Goal: Check status: Check status

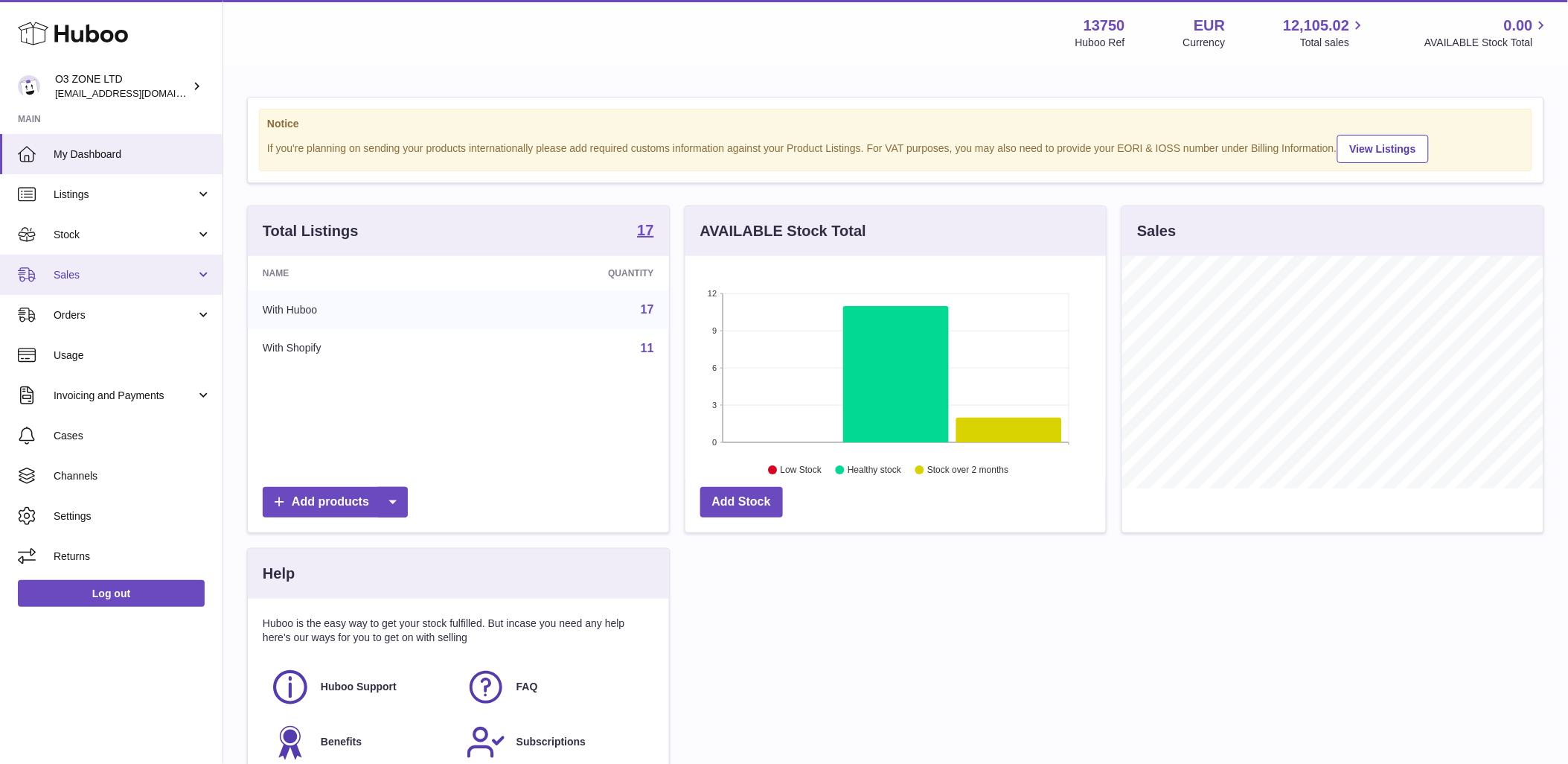
click at [95, 269] on span "Sales" at bounding box center [125, 275] width 142 height 14
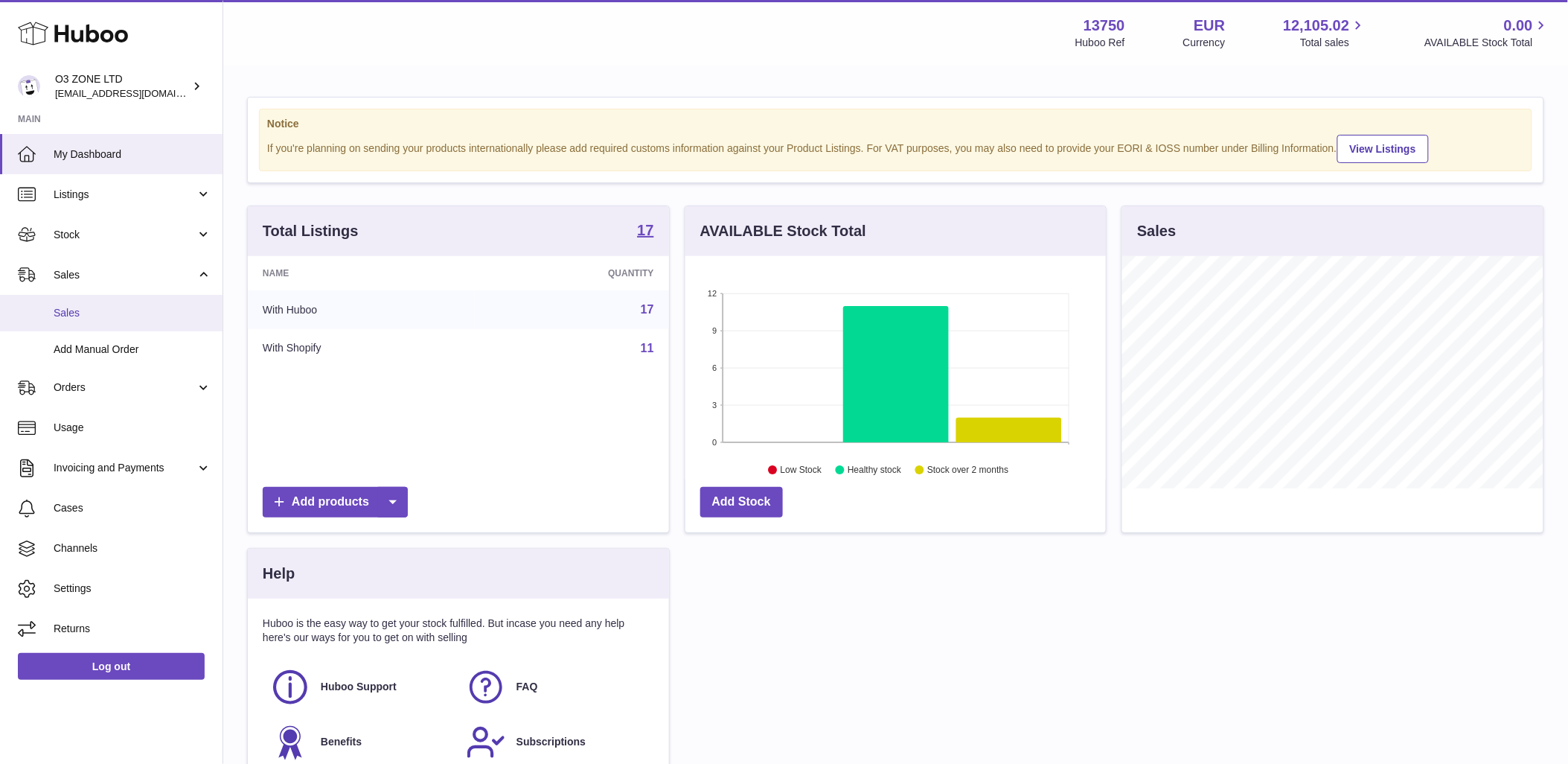
click at [95, 313] on span "Sales" at bounding box center [132, 313] width 158 height 14
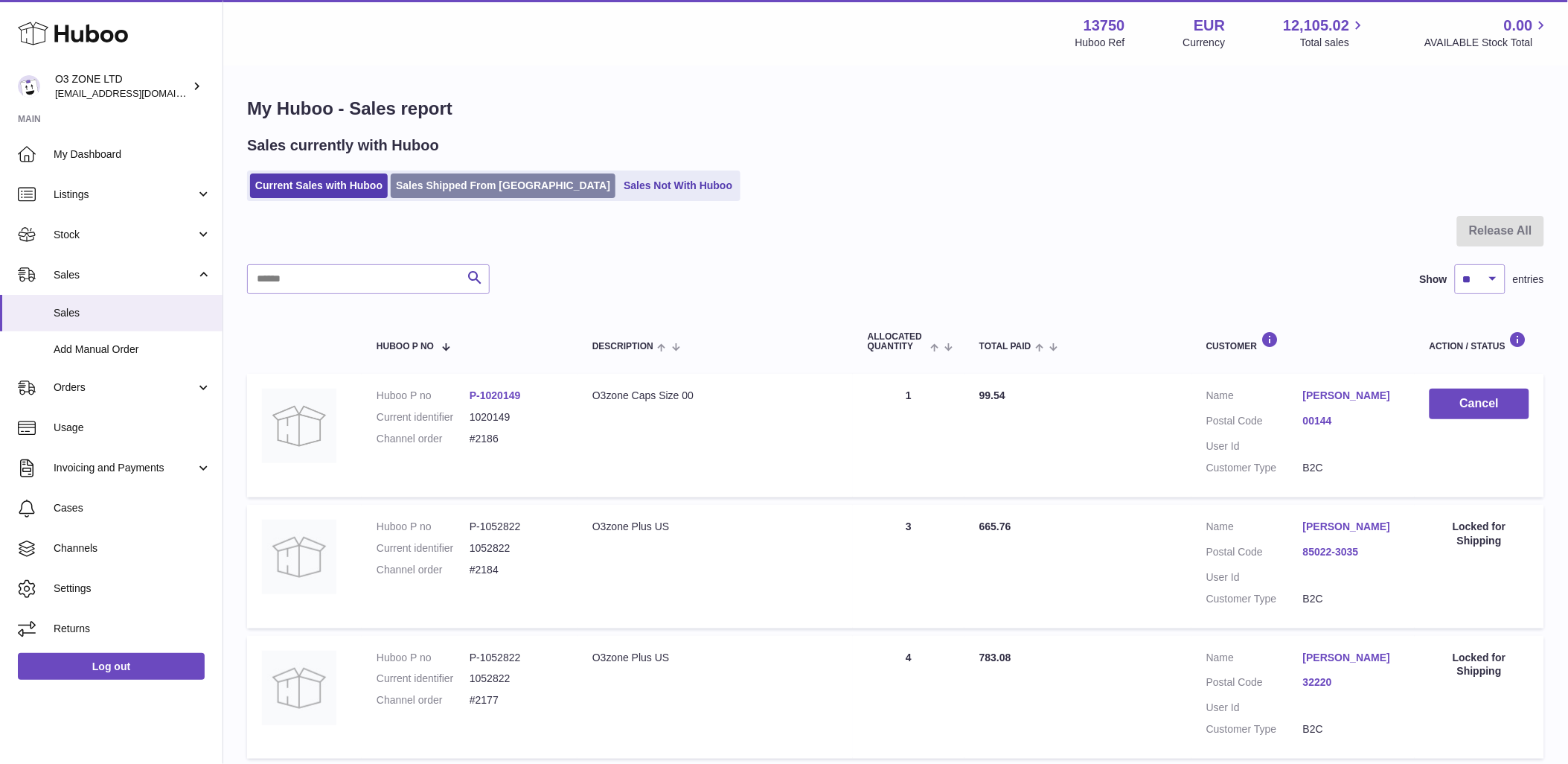
click at [508, 177] on link "Sales Shipped From [GEOGRAPHIC_DATA]" at bounding box center [503, 186] width 225 height 25
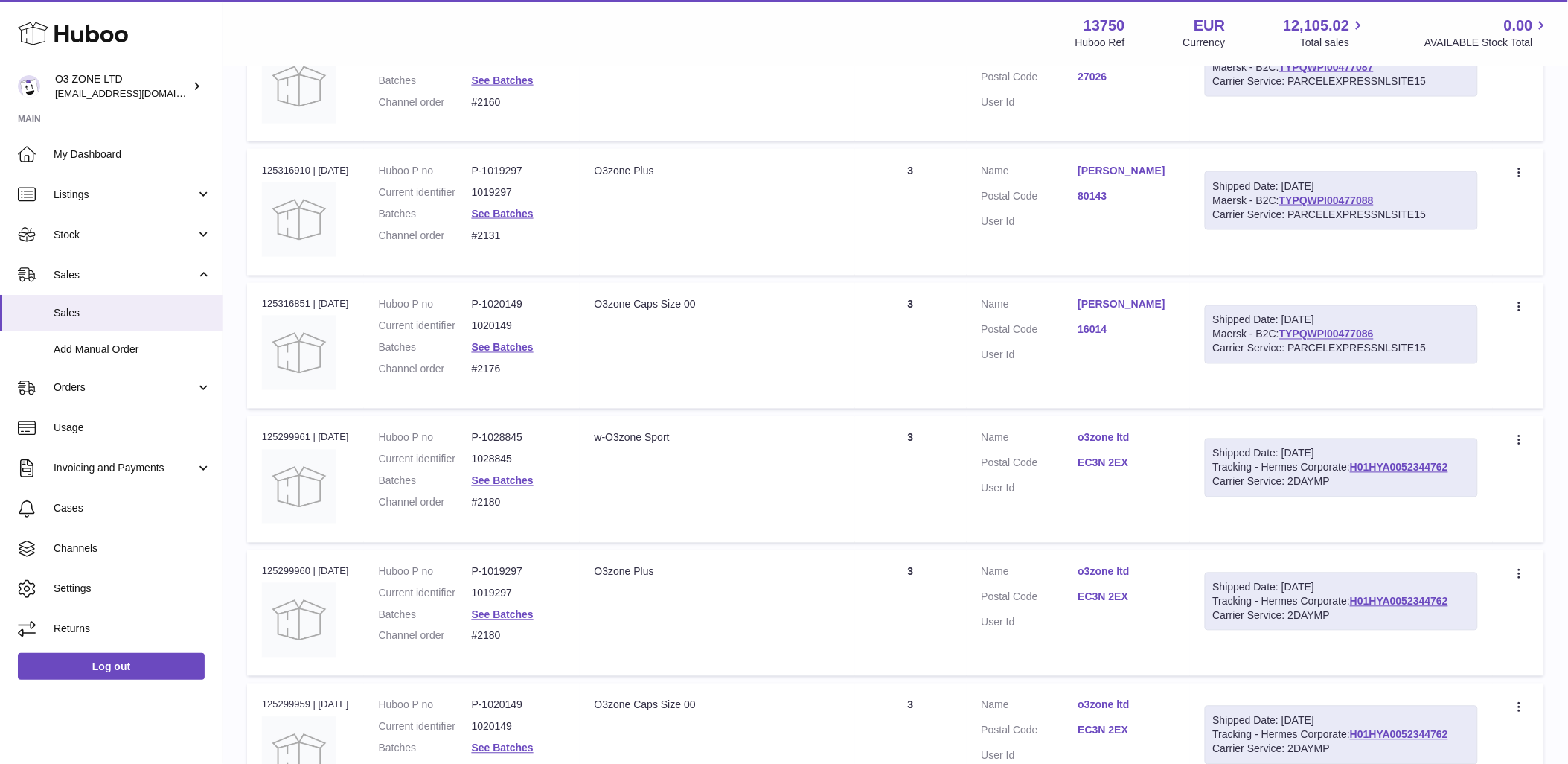
scroll to position [910, 0]
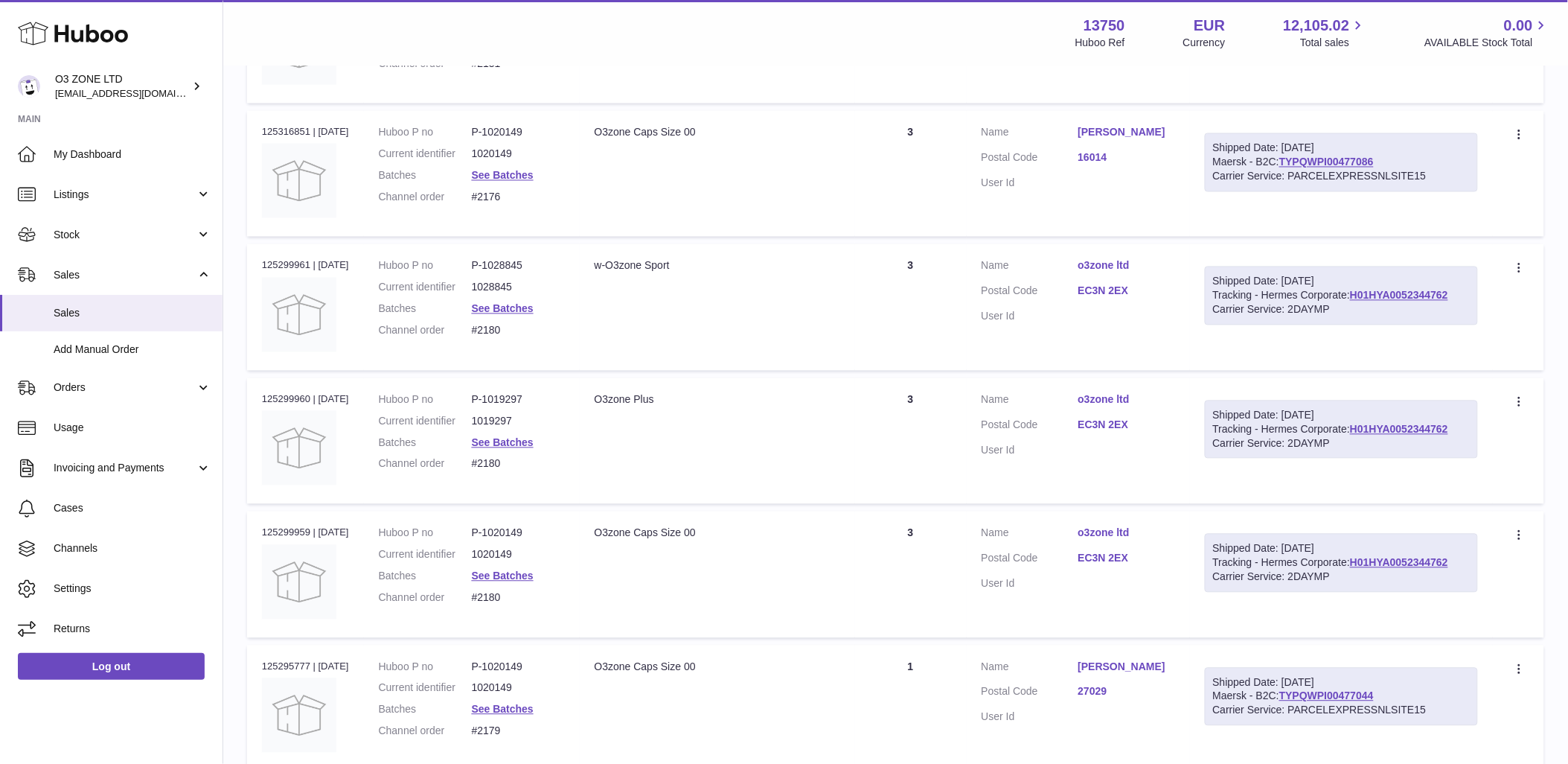
click at [1409, 291] on div "Shipped Date: [DATE] Tracking - Hermes Corporate: H01HYA0052344762 Carrier Serv…" at bounding box center [1341, 295] width 273 height 58
click at [1412, 296] on link "H01HYA0052344762" at bounding box center [1399, 295] width 98 height 12
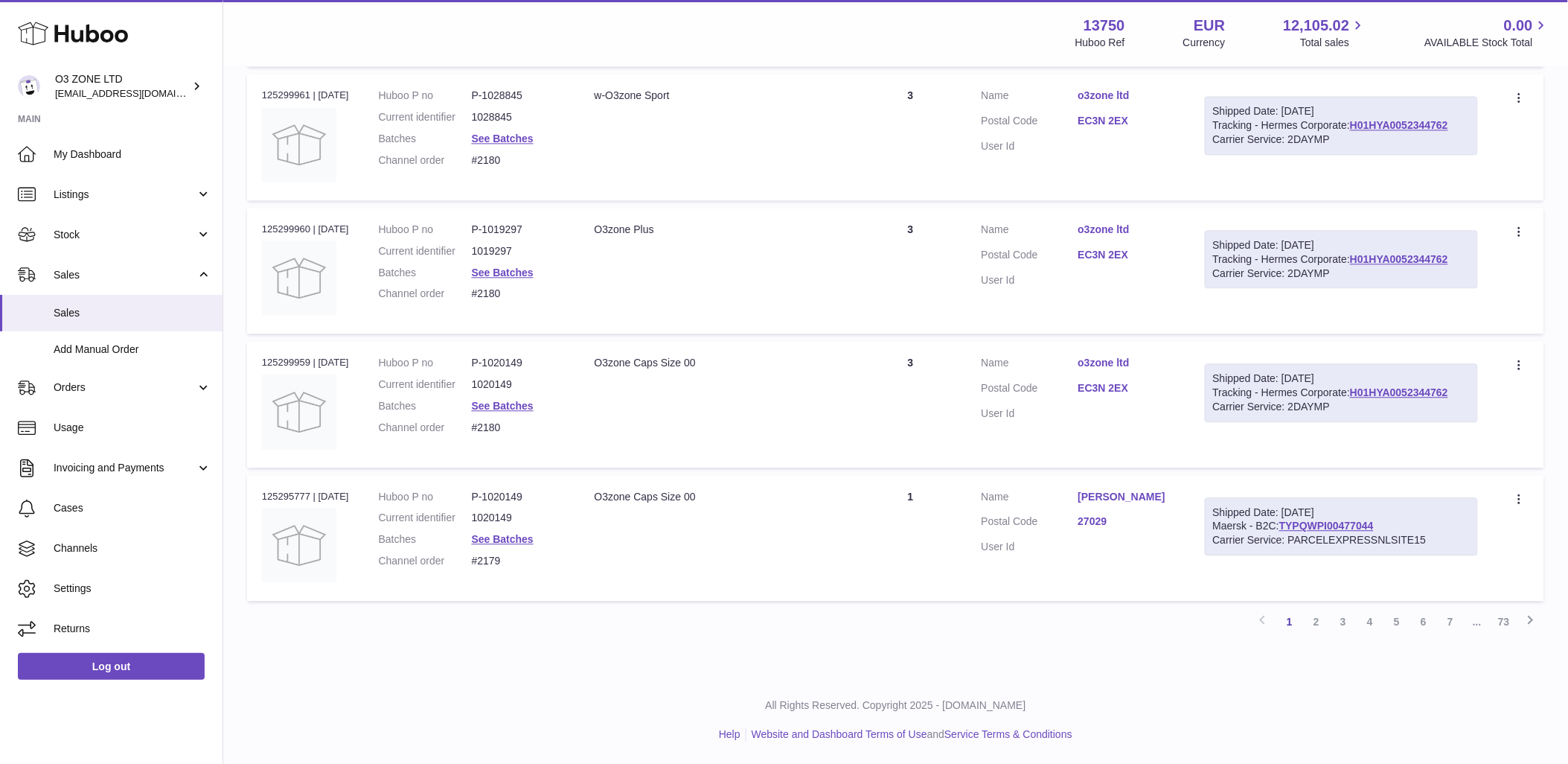
scroll to position [1083, 0]
click at [1311, 621] on link "2" at bounding box center [1316, 621] width 26 height 26
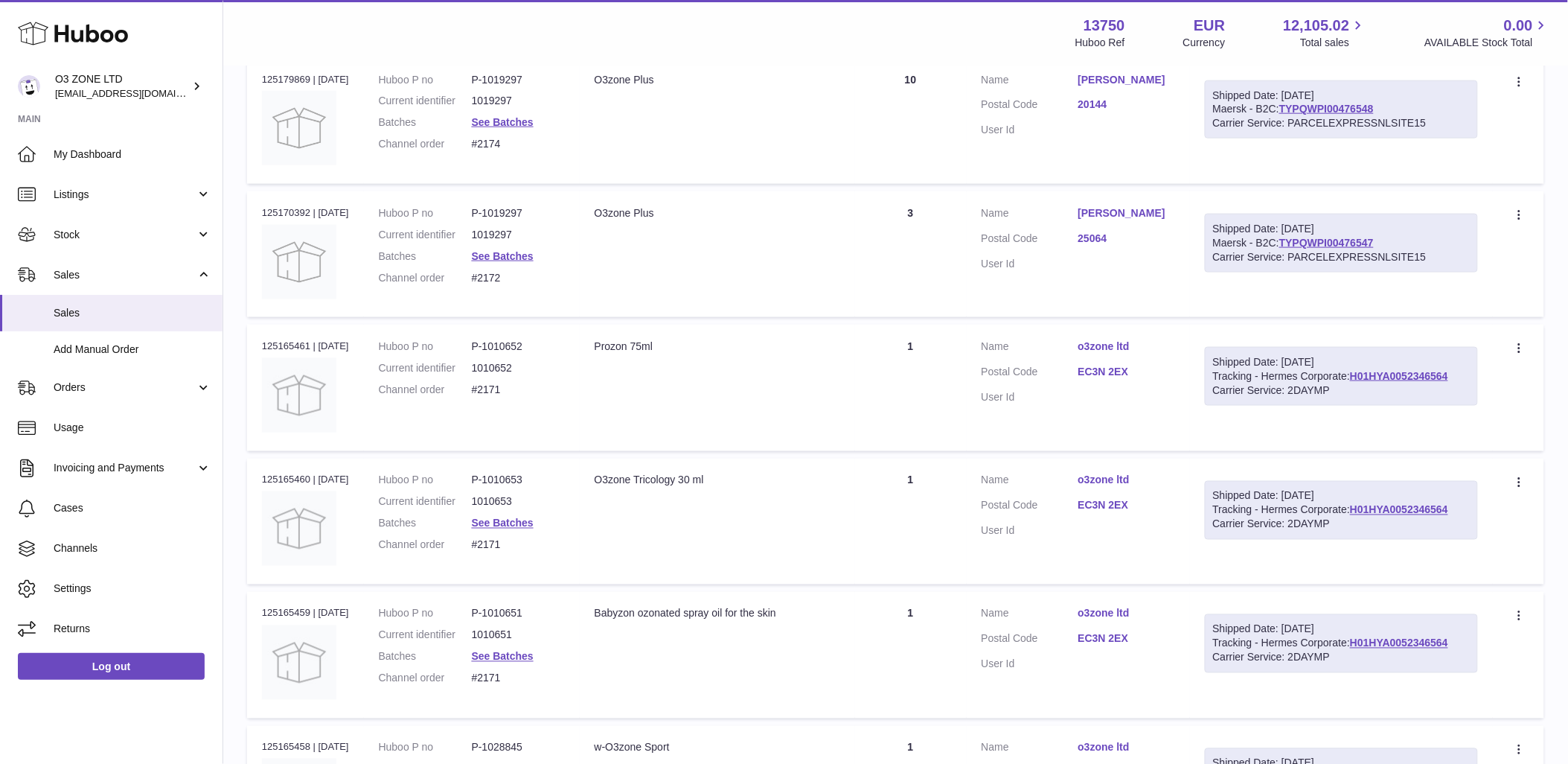
scroll to position [562, 0]
click at [1404, 373] on link "H01HYA0052346564" at bounding box center [1399, 375] width 98 height 12
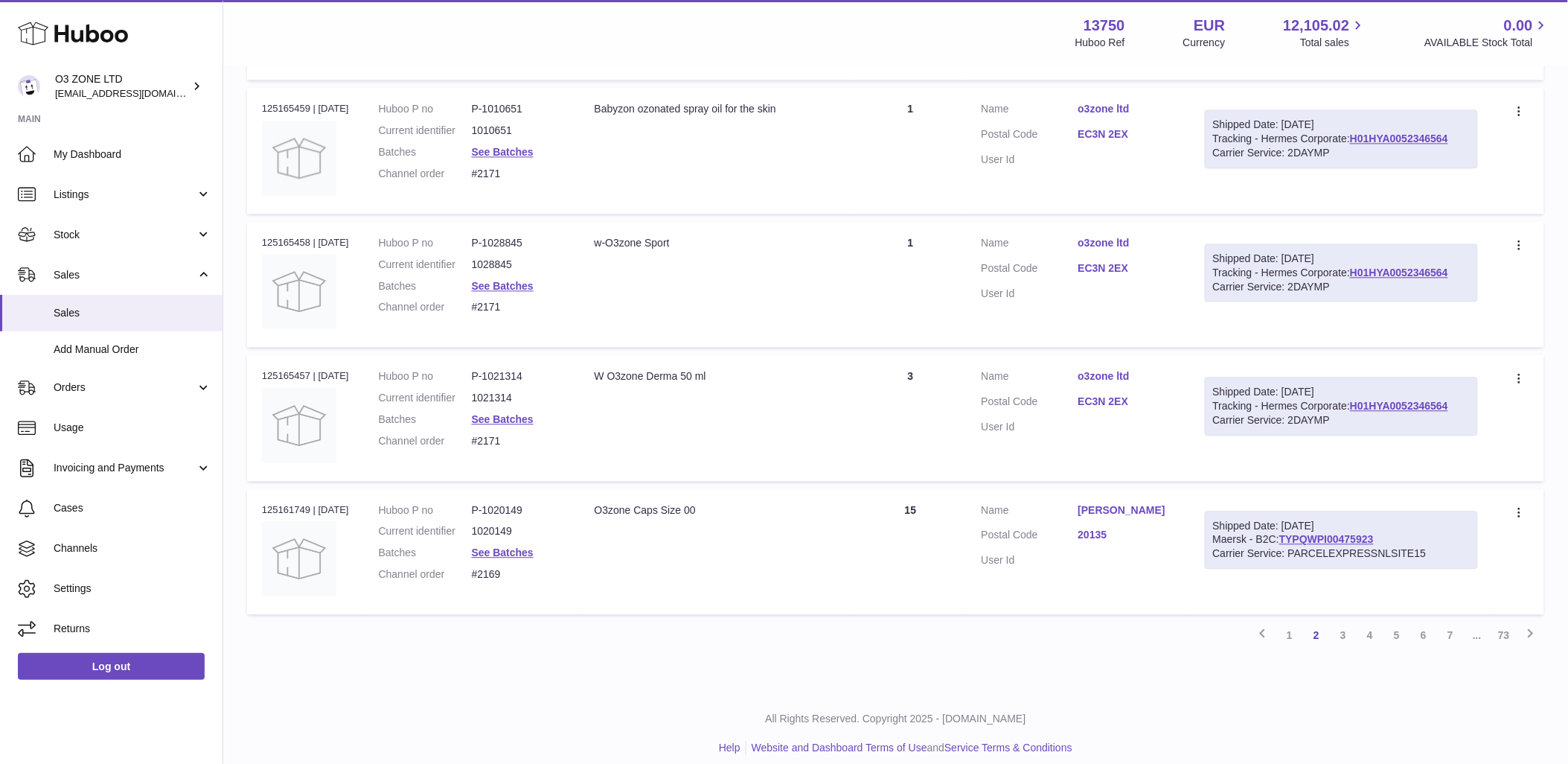
scroll to position [1083, 0]
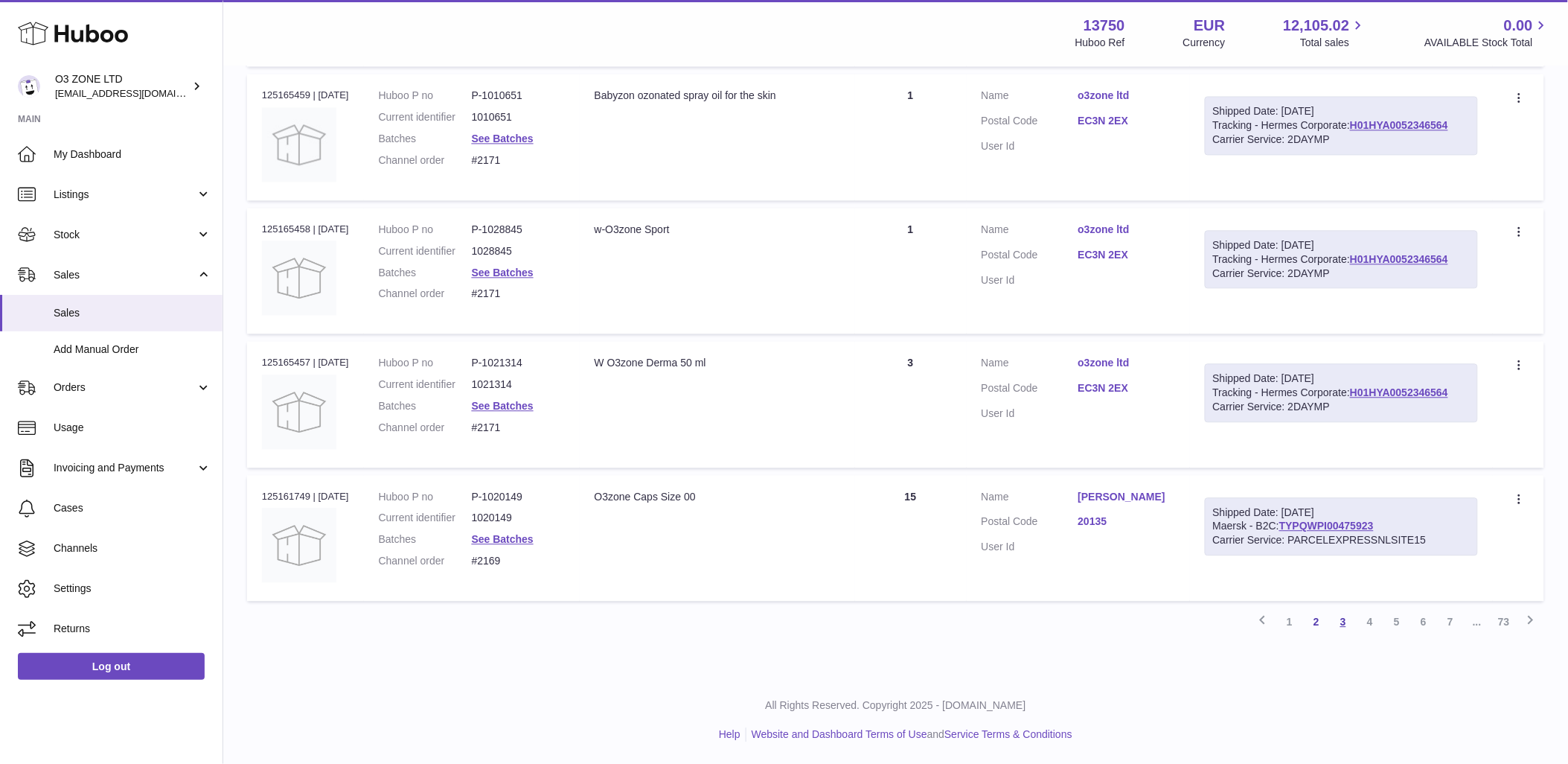
click at [1340, 624] on link "3" at bounding box center [1343, 621] width 26 height 26
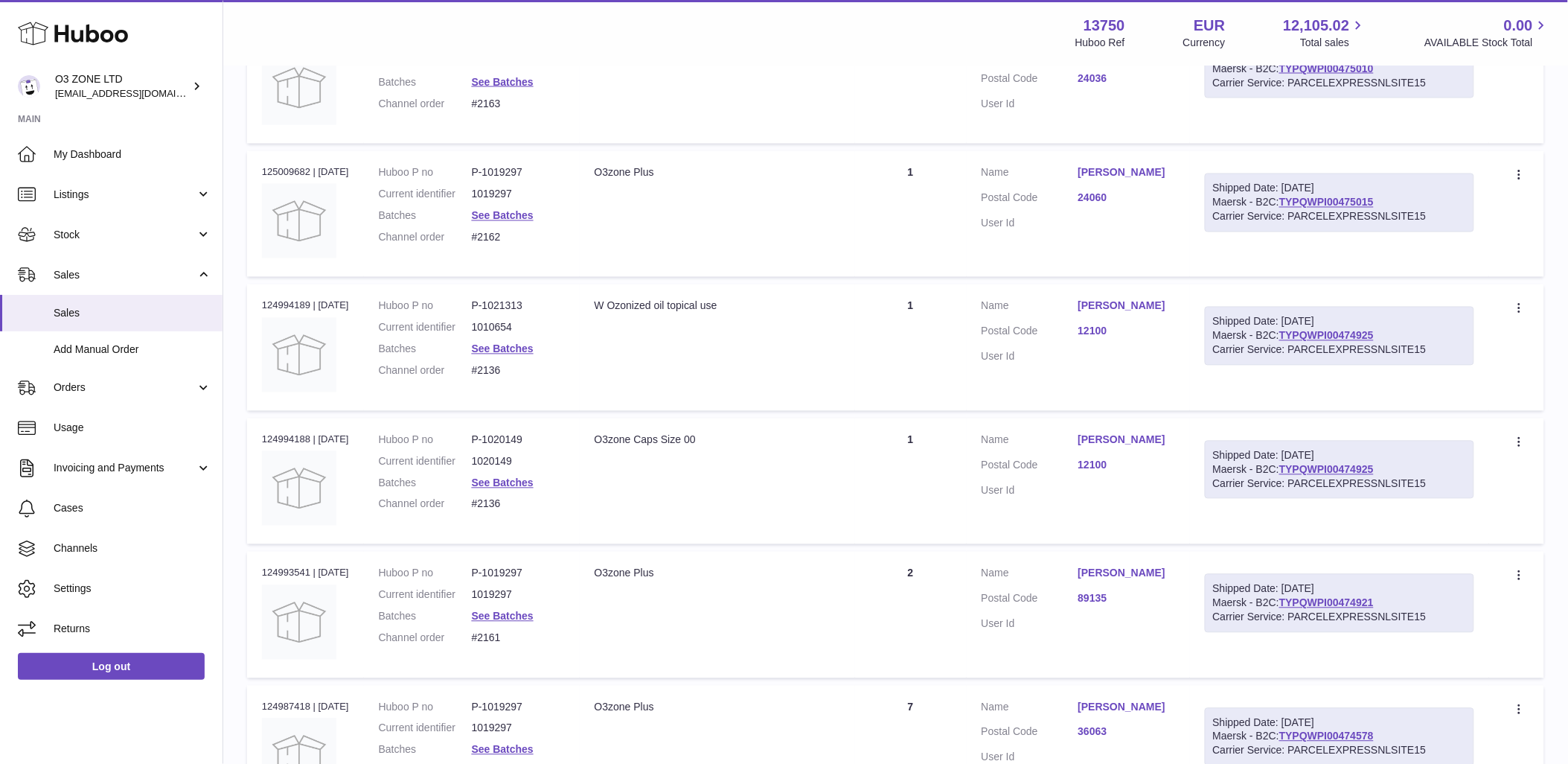
scroll to position [977, 0]
